Goal: Find specific page/section: Find specific page/section

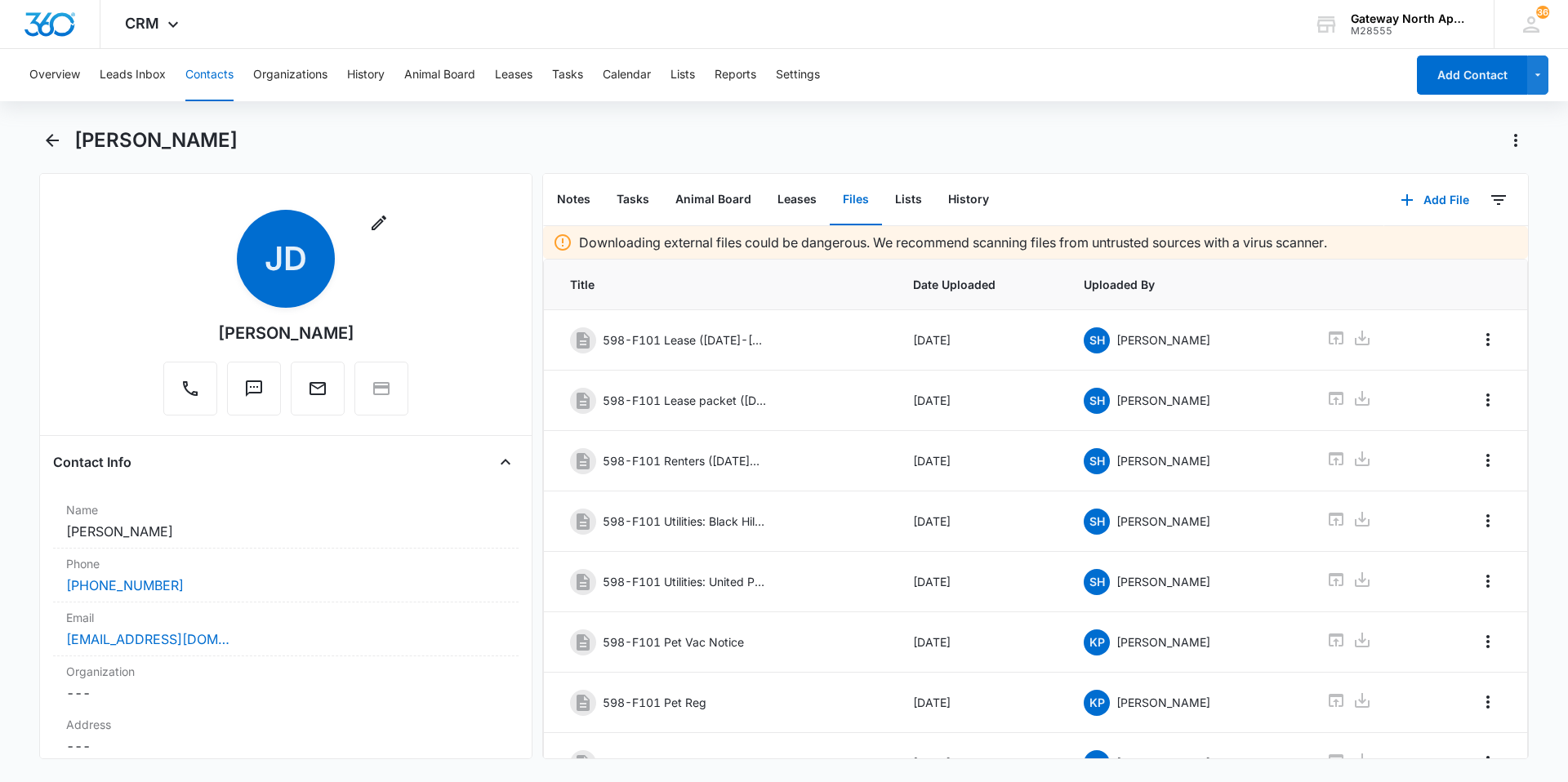
scroll to position [205, 0]
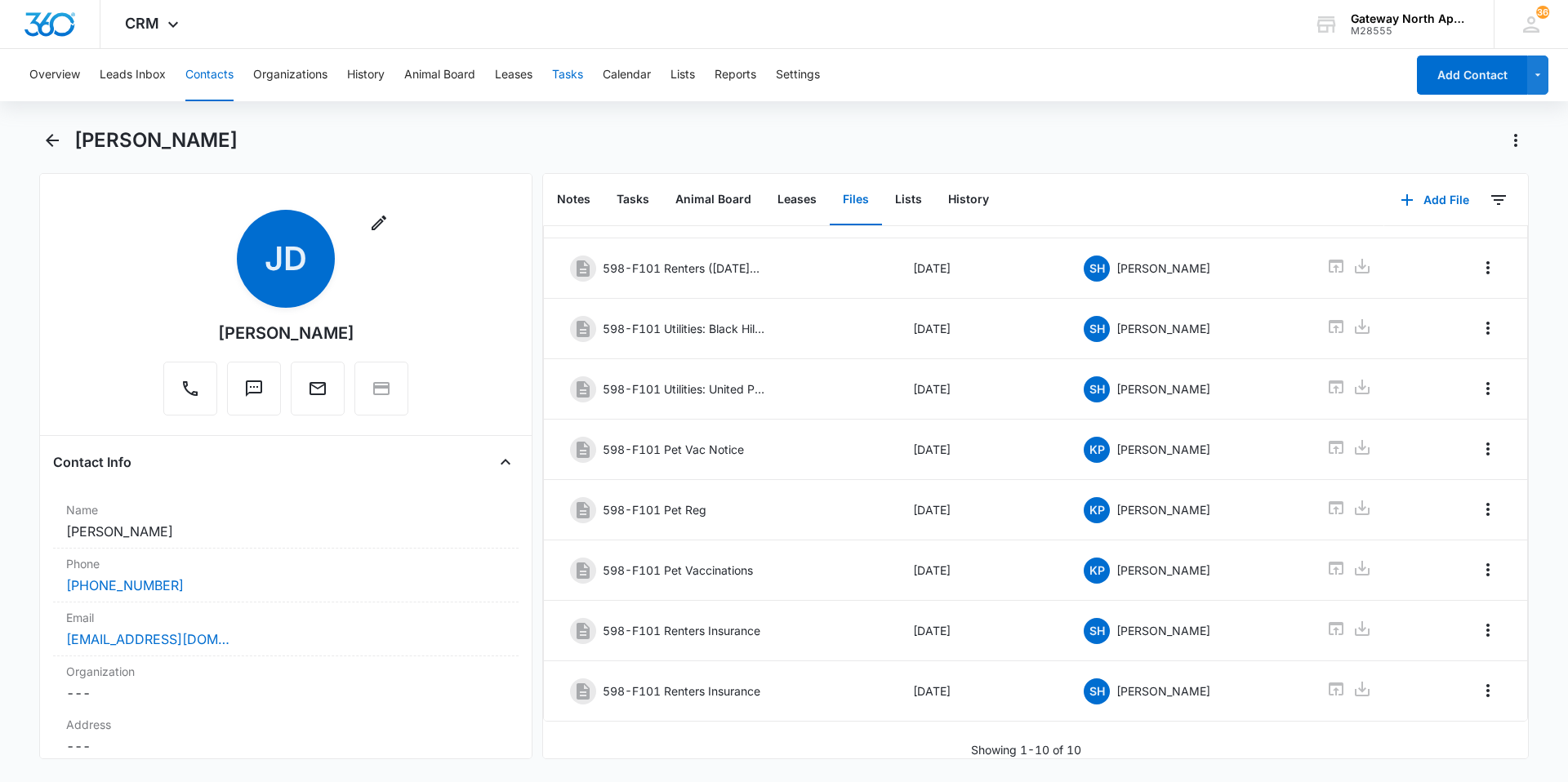
click at [565, 65] on button "Tasks" at bounding box center [567, 75] width 31 height 52
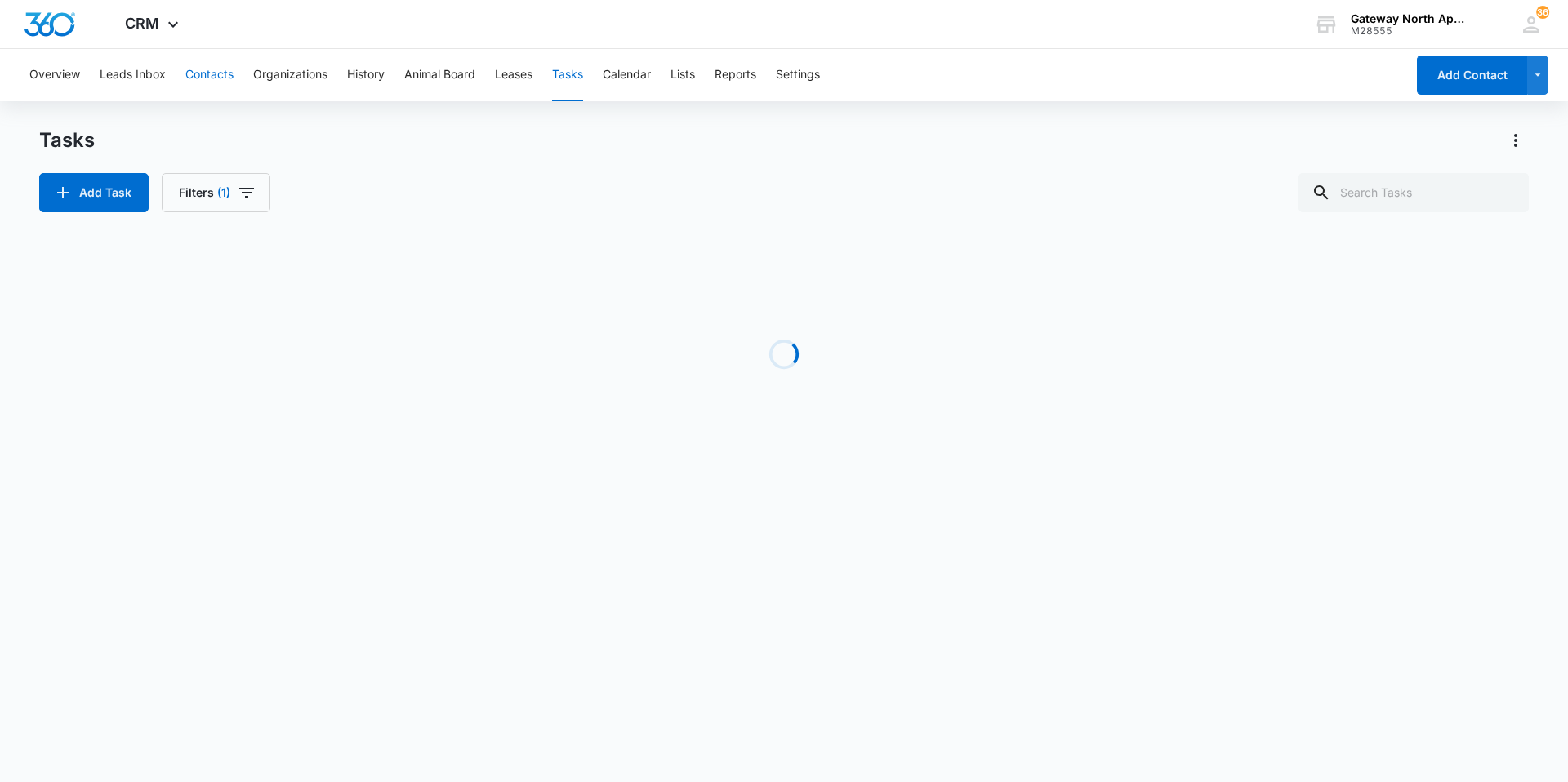
click at [218, 73] on button "Contacts" at bounding box center [209, 75] width 48 height 52
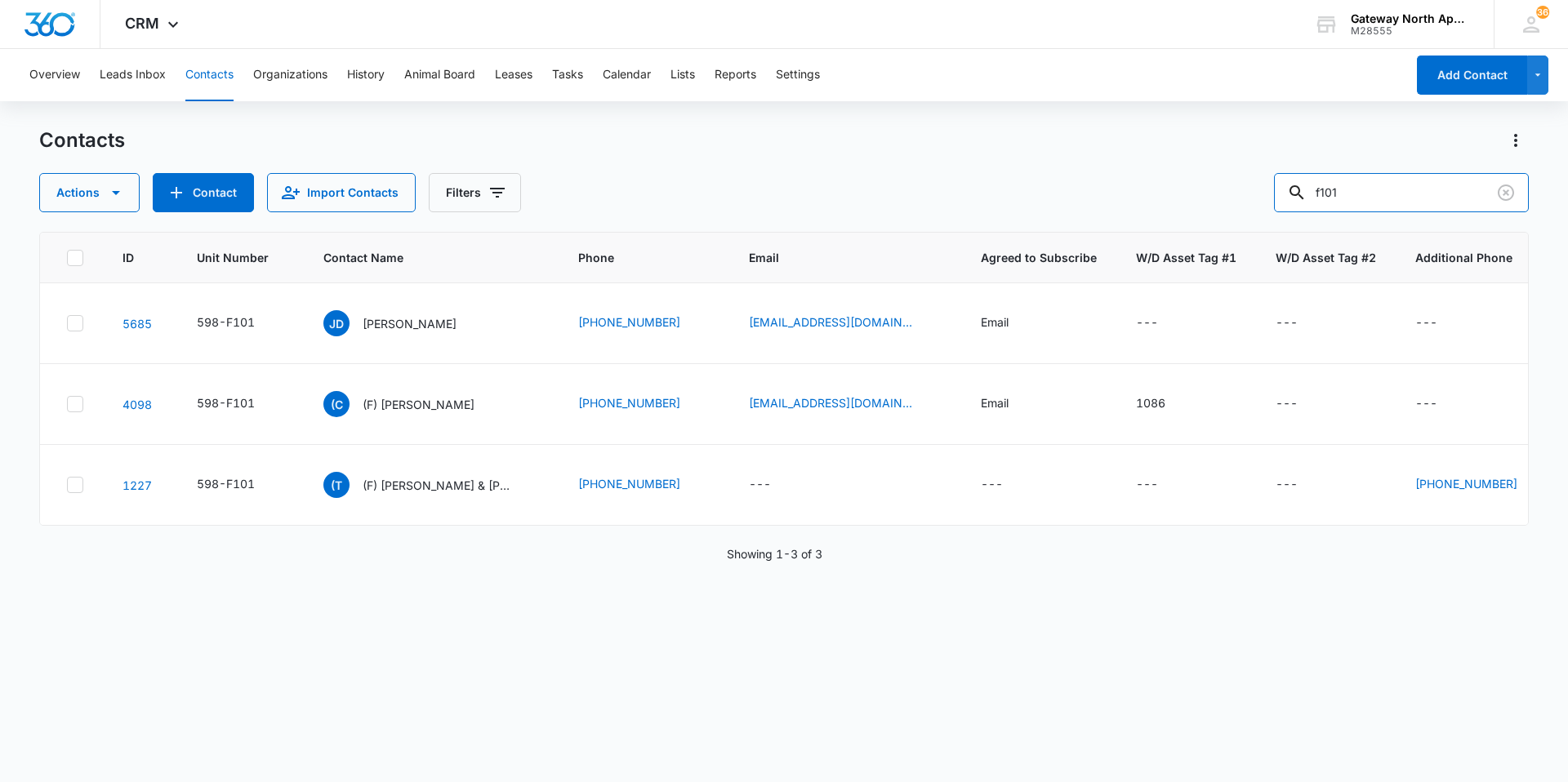
drag, startPoint x: 1375, startPoint y: 198, endPoint x: 1272, endPoint y: 206, distance: 103.3
click at [1279, 206] on div "Actions Contact Import Contacts Filters f101" at bounding box center [784, 193] width 1489 height 39
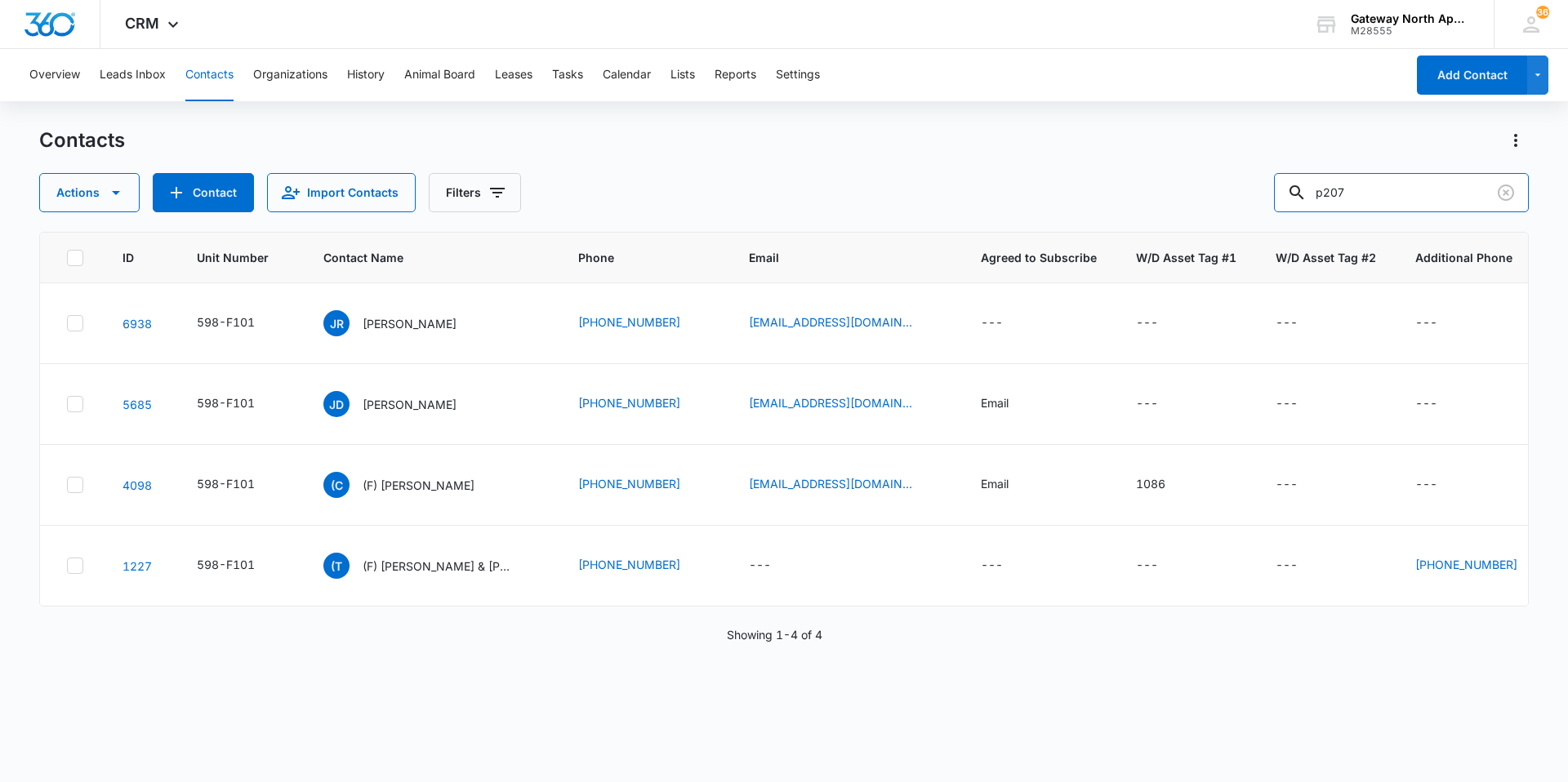
type input "p207"
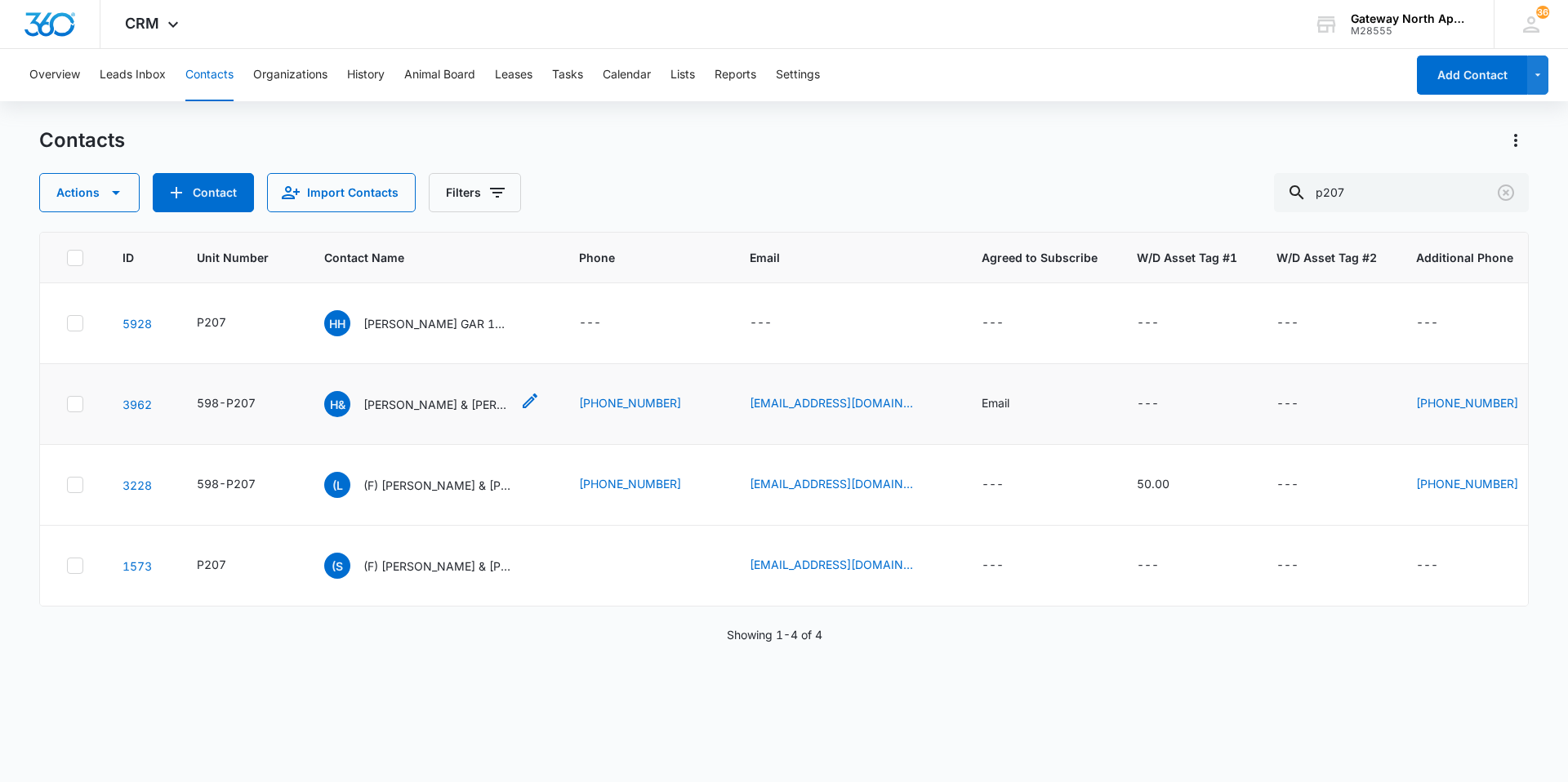
click at [463, 398] on p "[PERSON_NAME] & [PERSON_NAME]" at bounding box center [437, 405] width 147 height 17
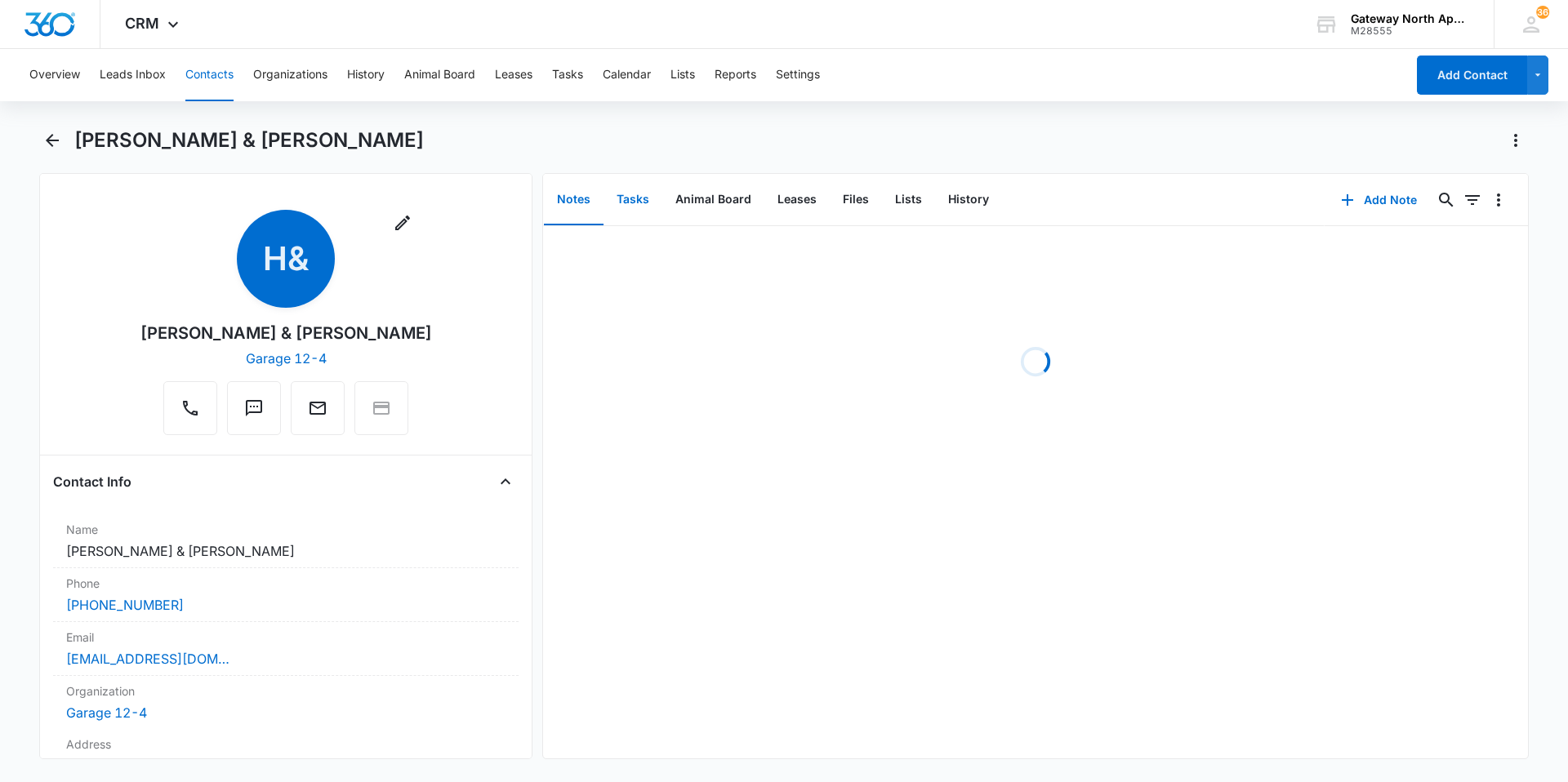
click at [621, 198] on button "Tasks" at bounding box center [632, 201] width 59 height 51
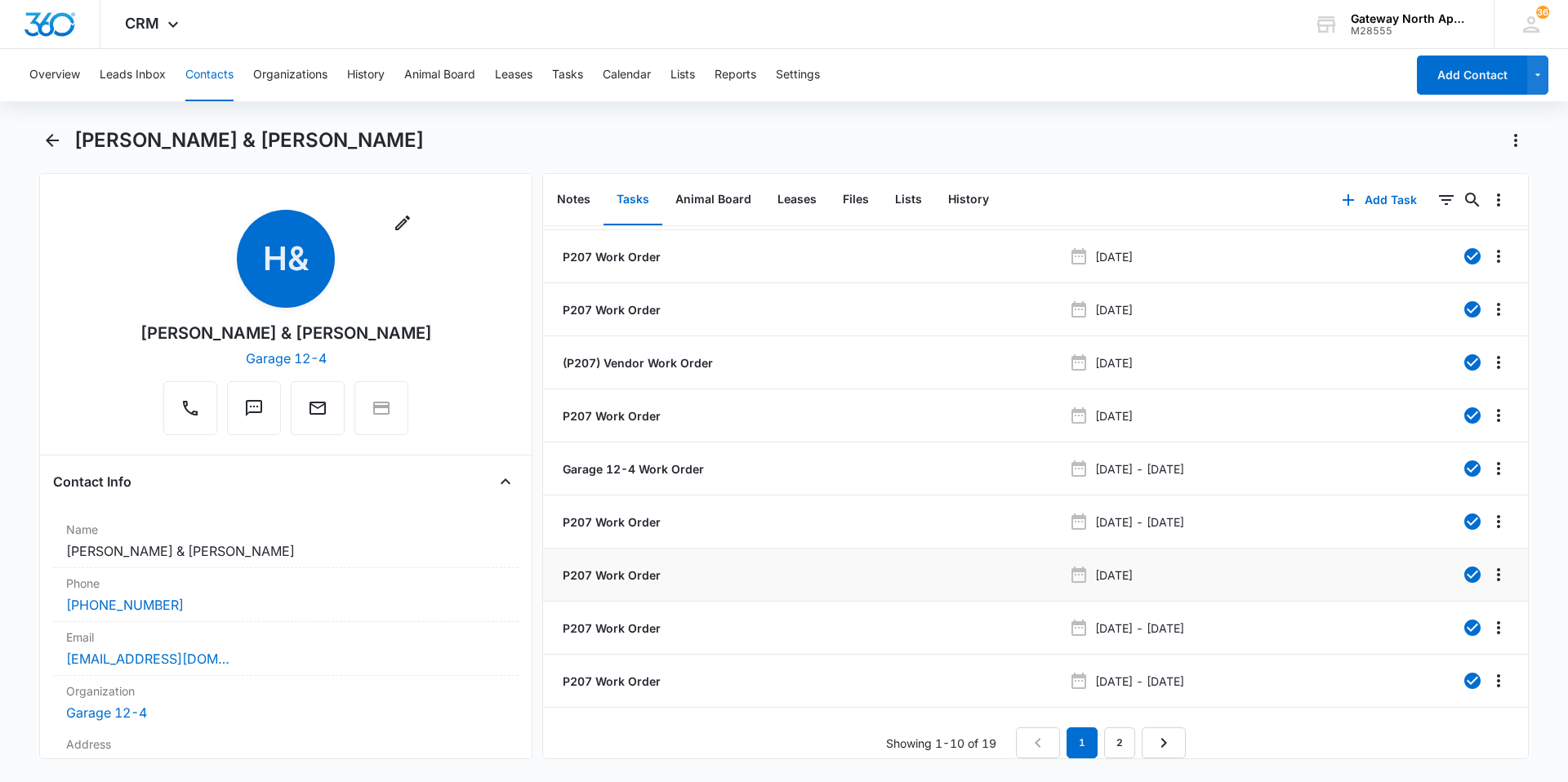
scroll to position [61, 0]
click at [1109, 733] on link "2" at bounding box center [1119, 743] width 31 height 31
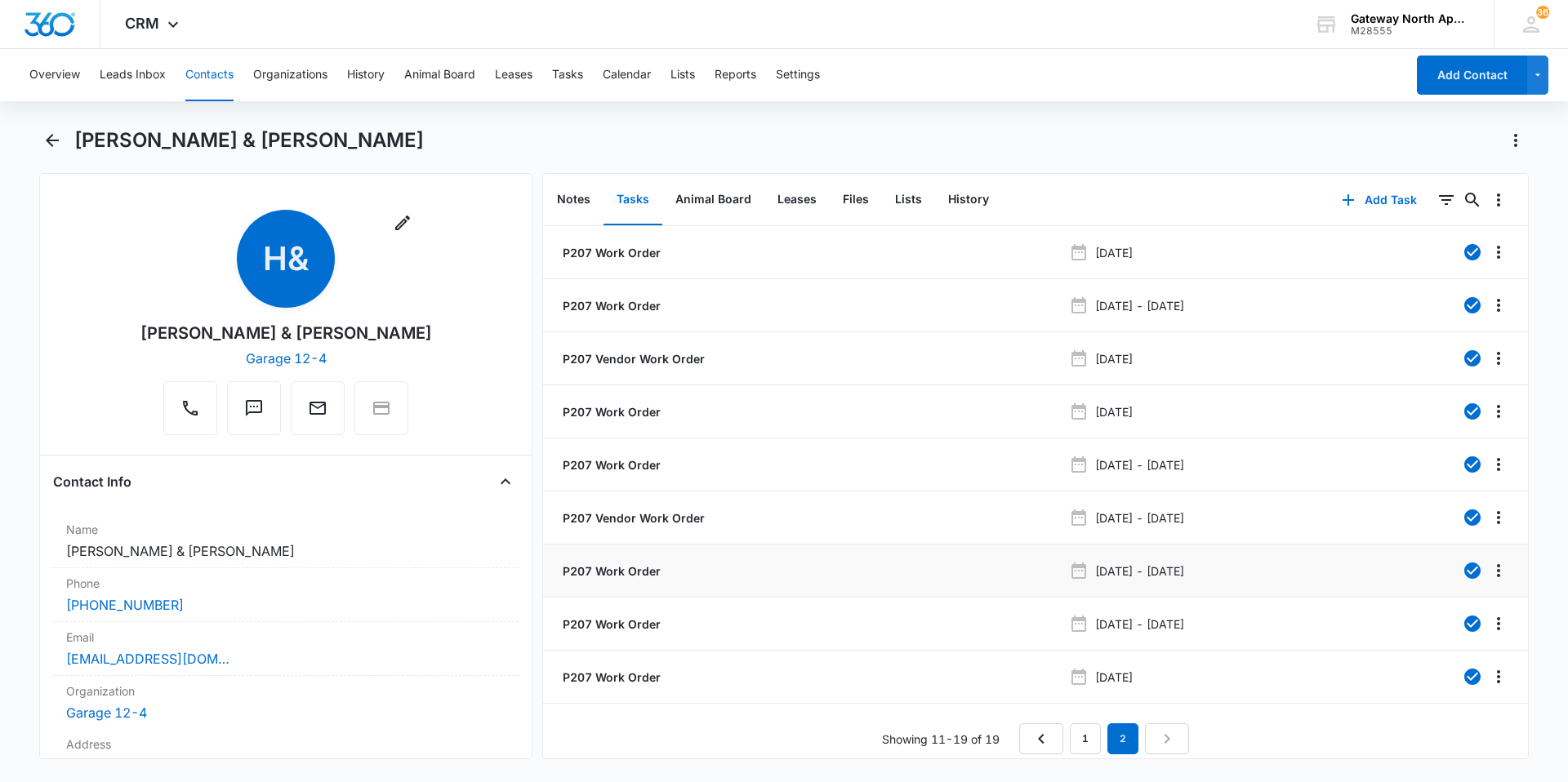
scroll to position [8, 0]
click at [605, 684] on li "P207 Work Order [DATE]" at bounding box center [1035, 677] width 985 height 53
click at [605, 677] on p "P207 Work Order" at bounding box center [609, 677] width 101 height 17
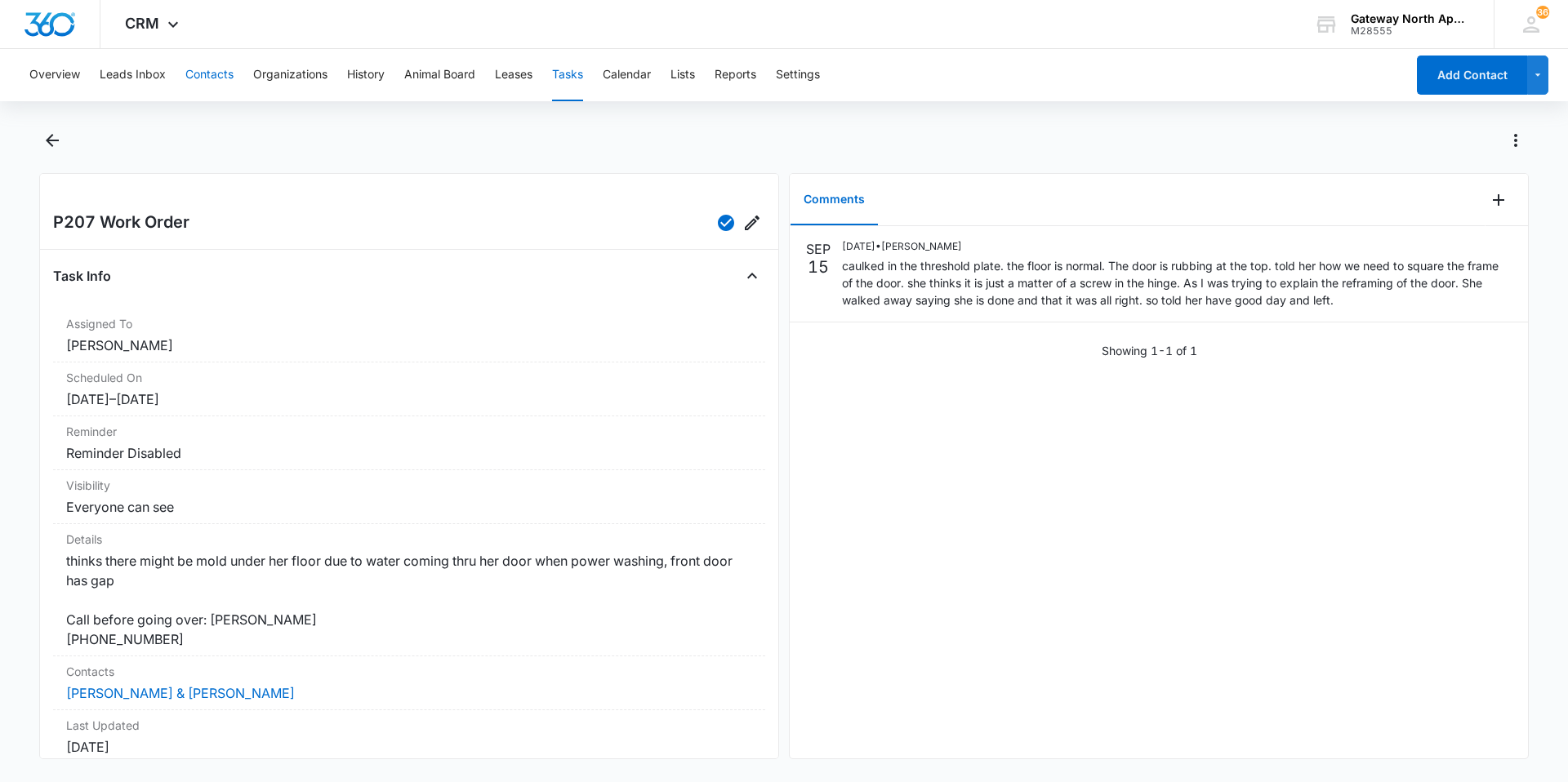
click at [194, 65] on button "Contacts" at bounding box center [209, 75] width 48 height 52
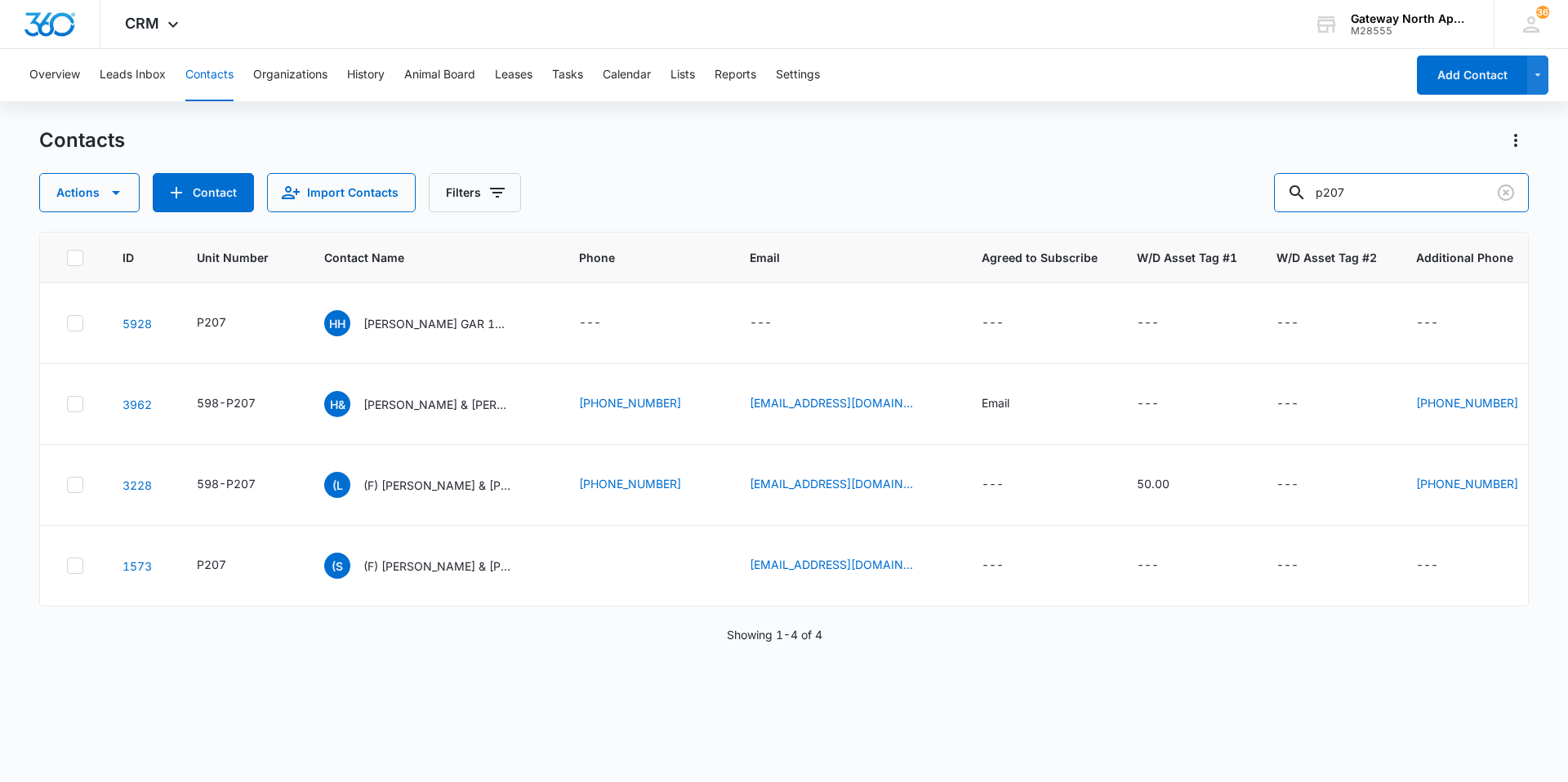
drag, startPoint x: 1429, startPoint y: 196, endPoint x: 1147, endPoint y: 186, distance: 282.2
click at [1148, 186] on div "Actions Contact Import Contacts Filters p207" at bounding box center [784, 193] width 1489 height 39
type input "m204"
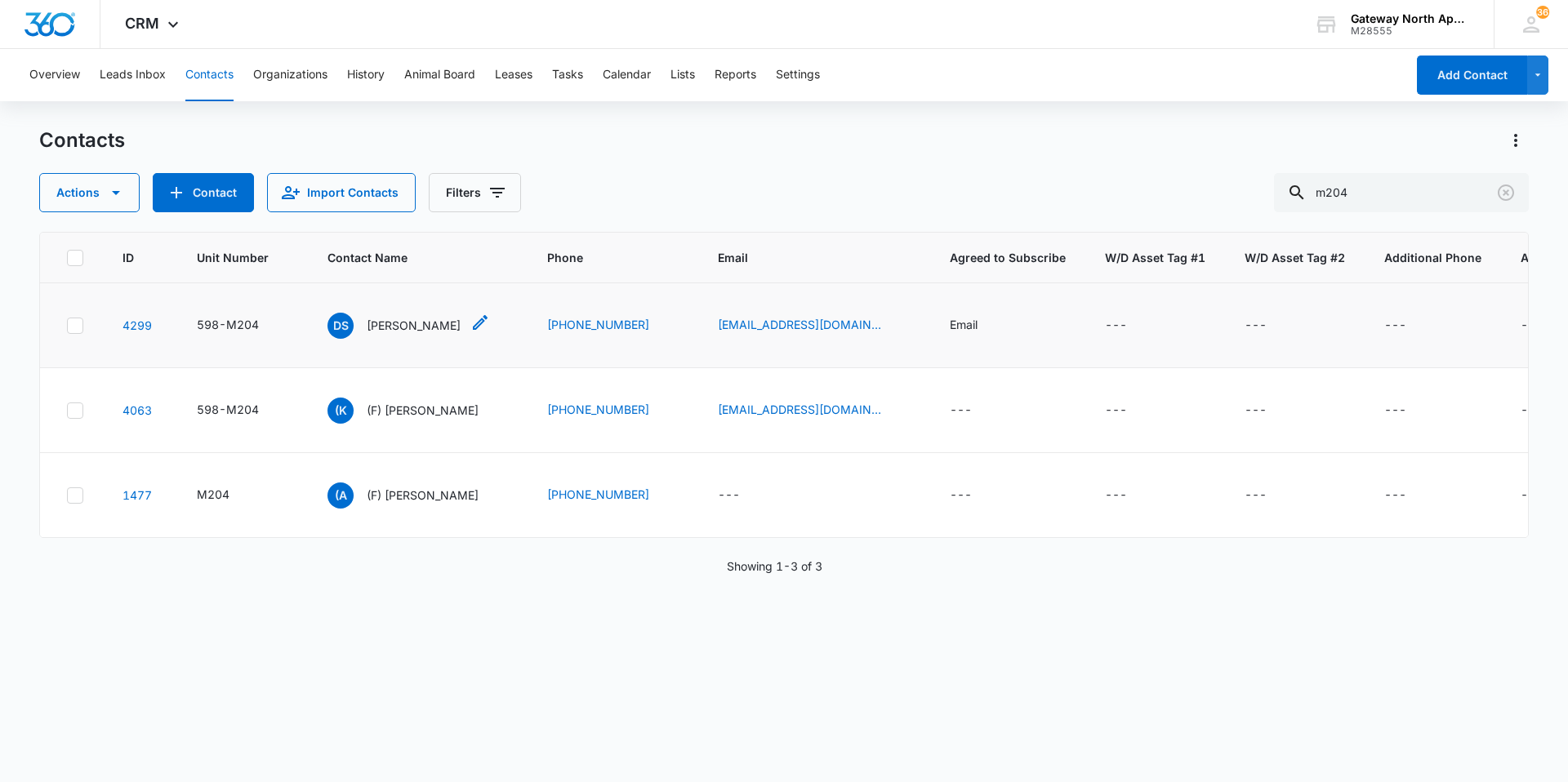
click at [396, 318] on p "[PERSON_NAME]" at bounding box center [413, 326] width 93 height 17
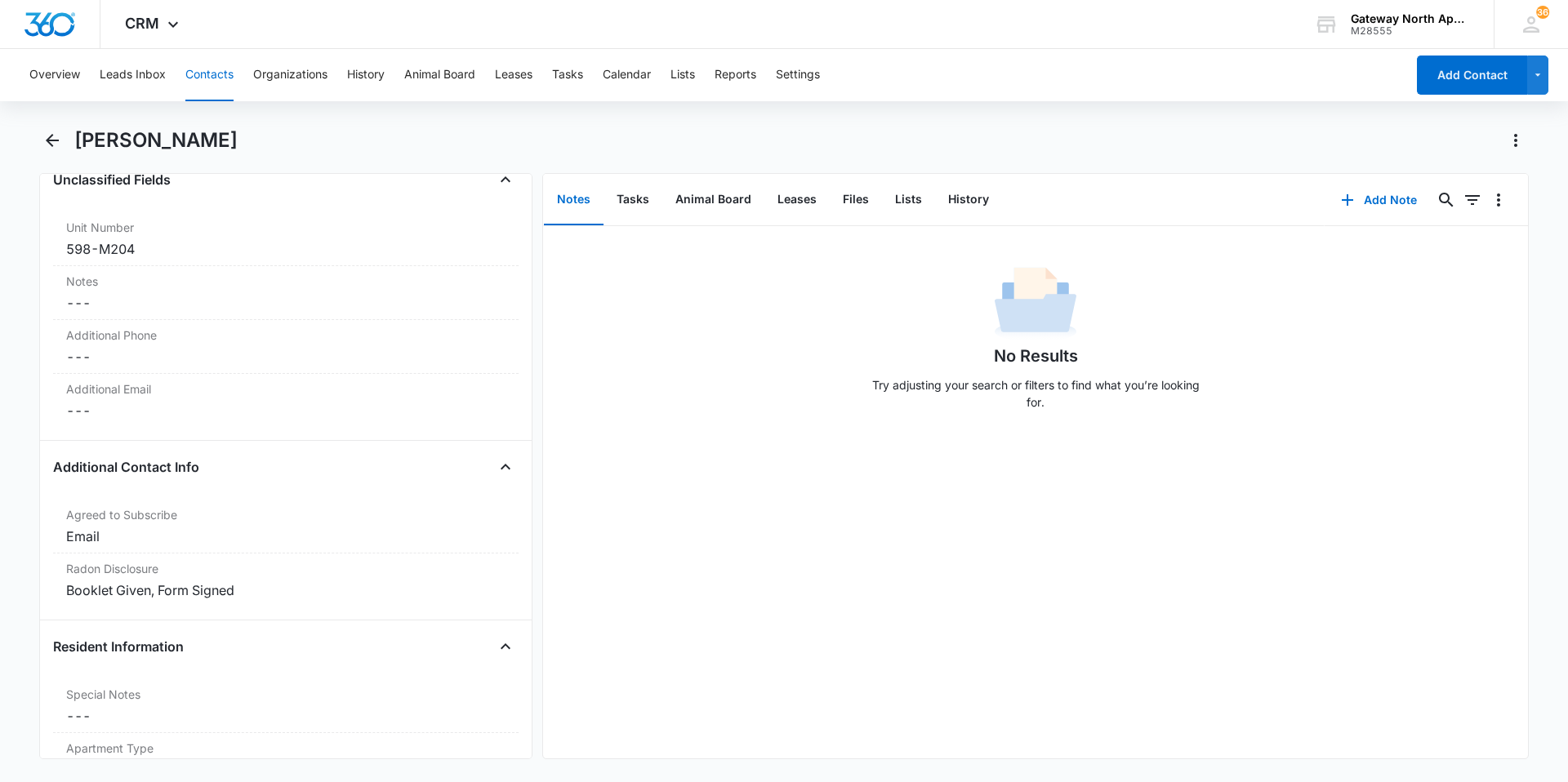
scroll to position [1633, 0]
